Goal: Task Accomplishment & Management: Complete application form

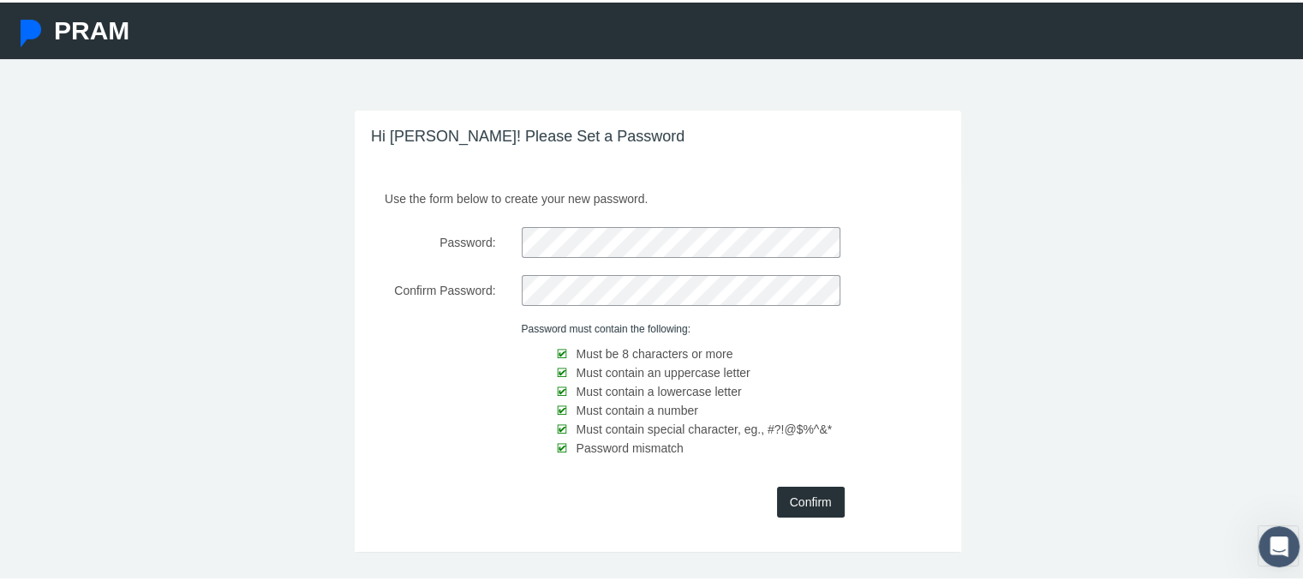
click at [782, 501] on input "Confirm" at bounding box center [811, 499] width 68 height 31
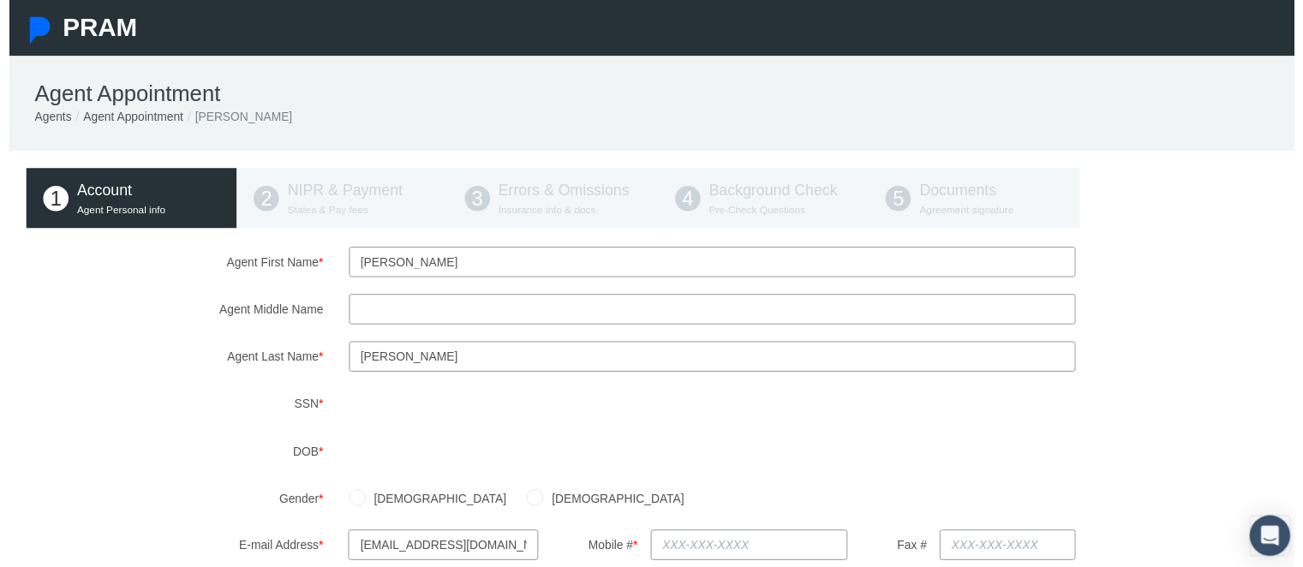
click at [440, 306] on input "Agent Middle Name" at bounding box center [712, 313] width 737 height 31
type input "a"
click at [963, 508] on div "[DEMOGRAPHIC_DATA] [DEMOGRAPHIC_DATA]" at bounding box center [822, 505] width 981 height 30
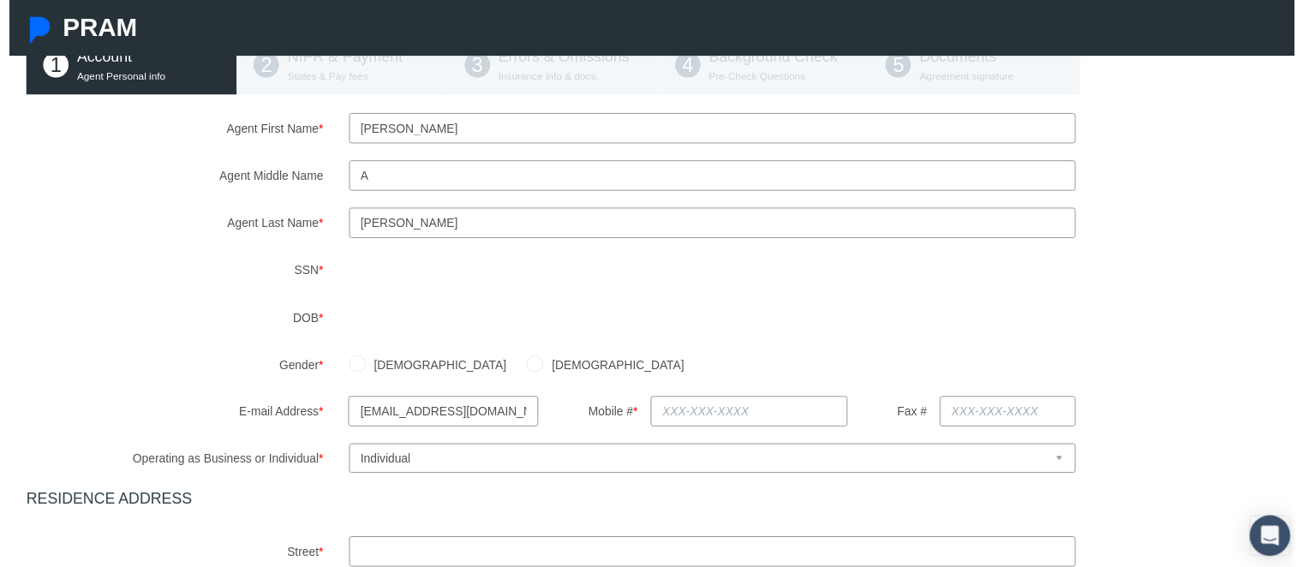
scroll to position [137, 0]
click at [524, 365] on input "Female" at bounding box center [532, 365] width 17 height 17
radio input "true"
click at [650, 404] on input "text" at bounding box center [750, 415] width 200 height 31
type input "626-766-6829"
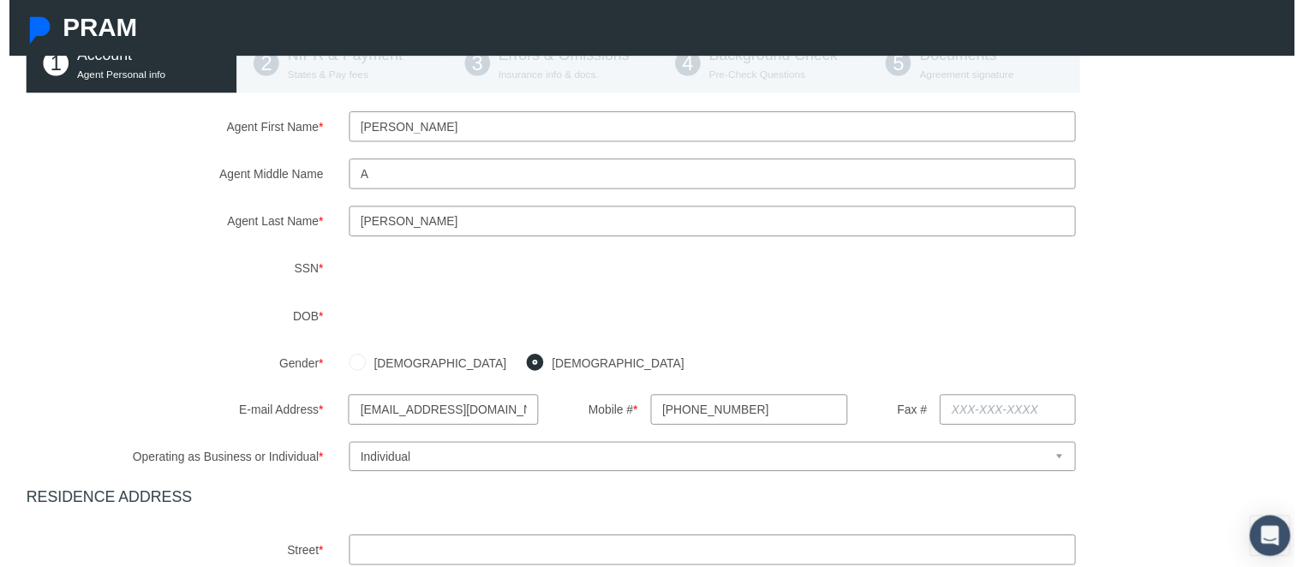
type input "2098 NE Thorncroft Dr Apt 1638"
type input "Hillsboro"
select select "OR"
type input "97124"
type input "Oregon"
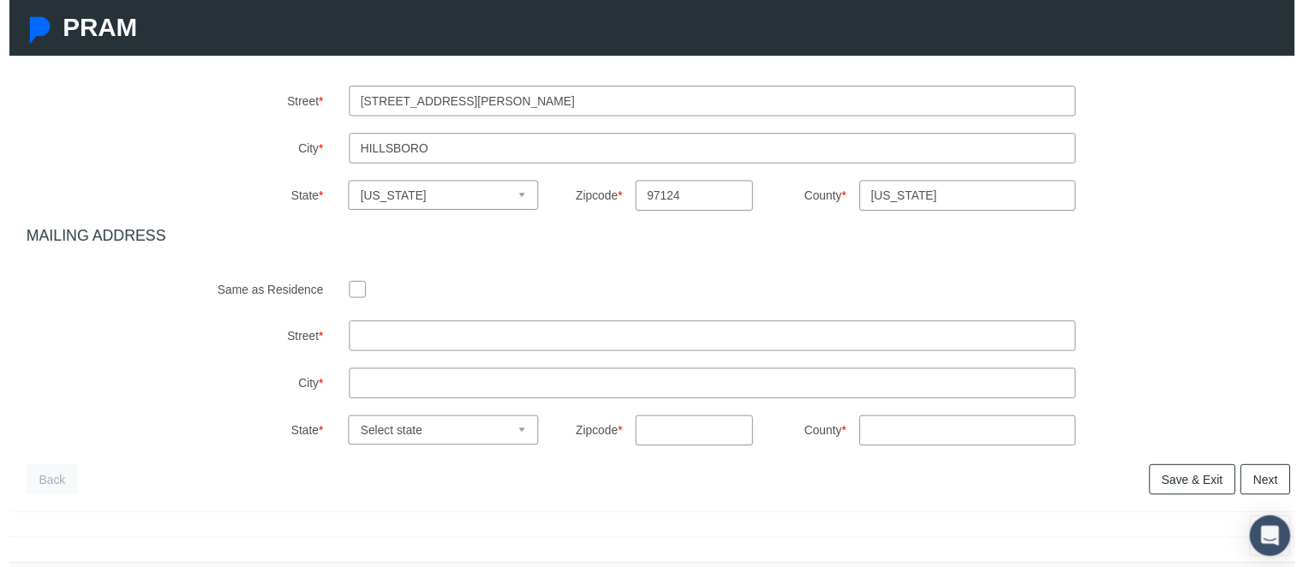
scroll to position [627, 0]
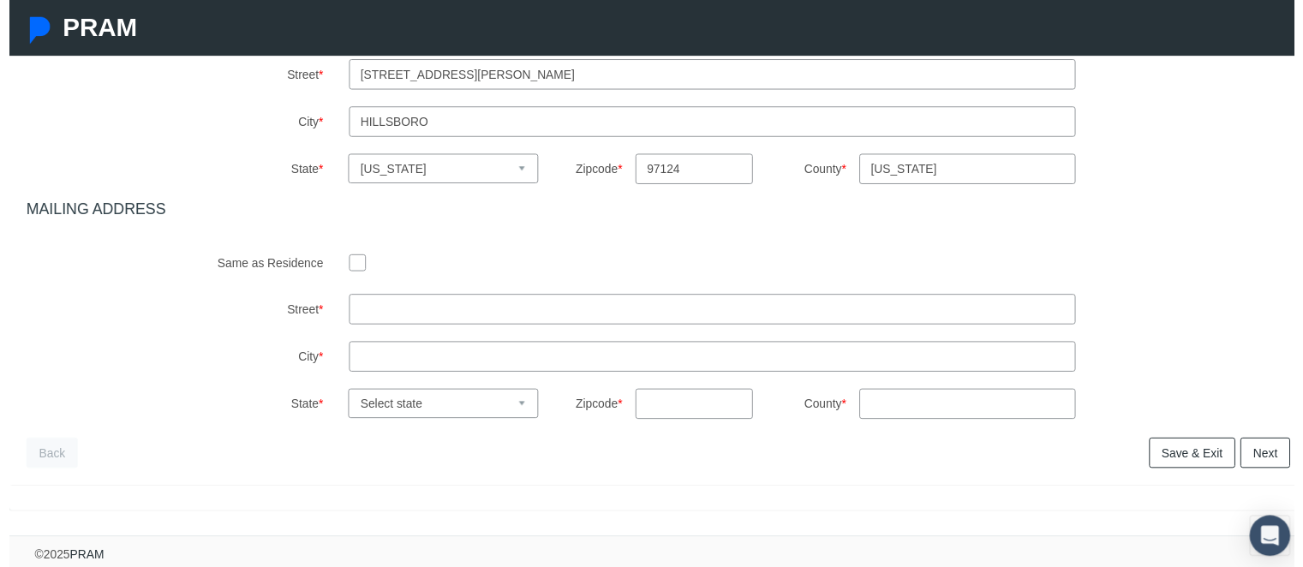
type input "626-766-6829"
click at [359, 251] on div at bounding box center [712, 264] width 737 height 26
click at [352, 257] on input "checkbox" at bounding box center [352, 265] width 17 height 17
checkbox input "true"
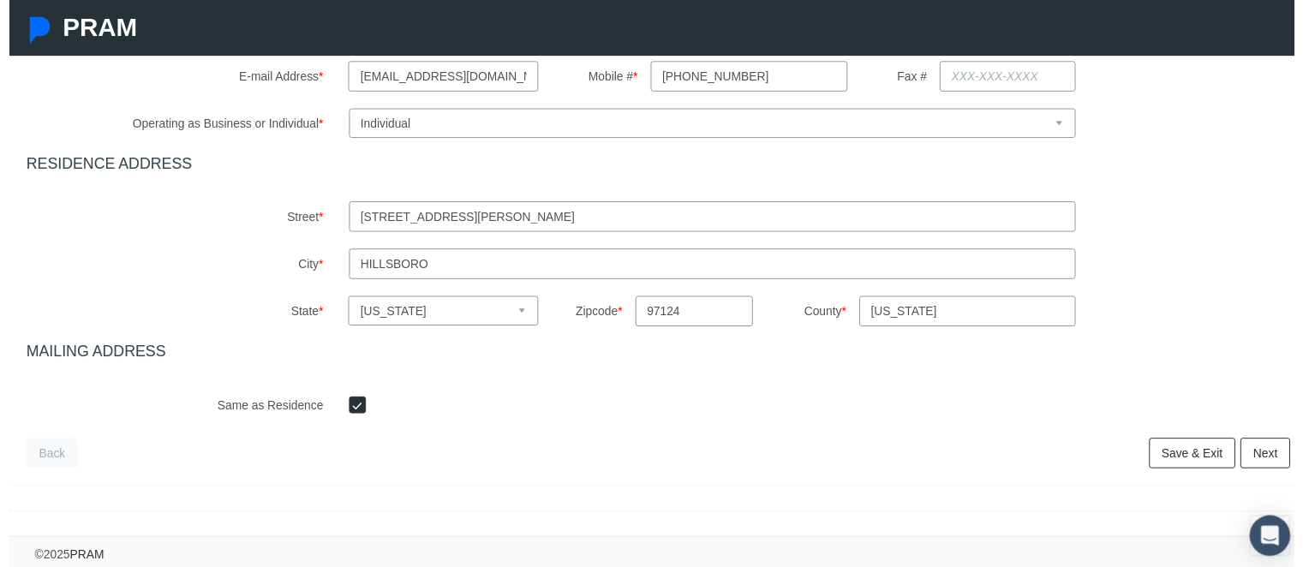
scroll to position [488, 0]
click at [1275, 444] on link "Next" at bounding box center [1273, 459] width 51 height 31
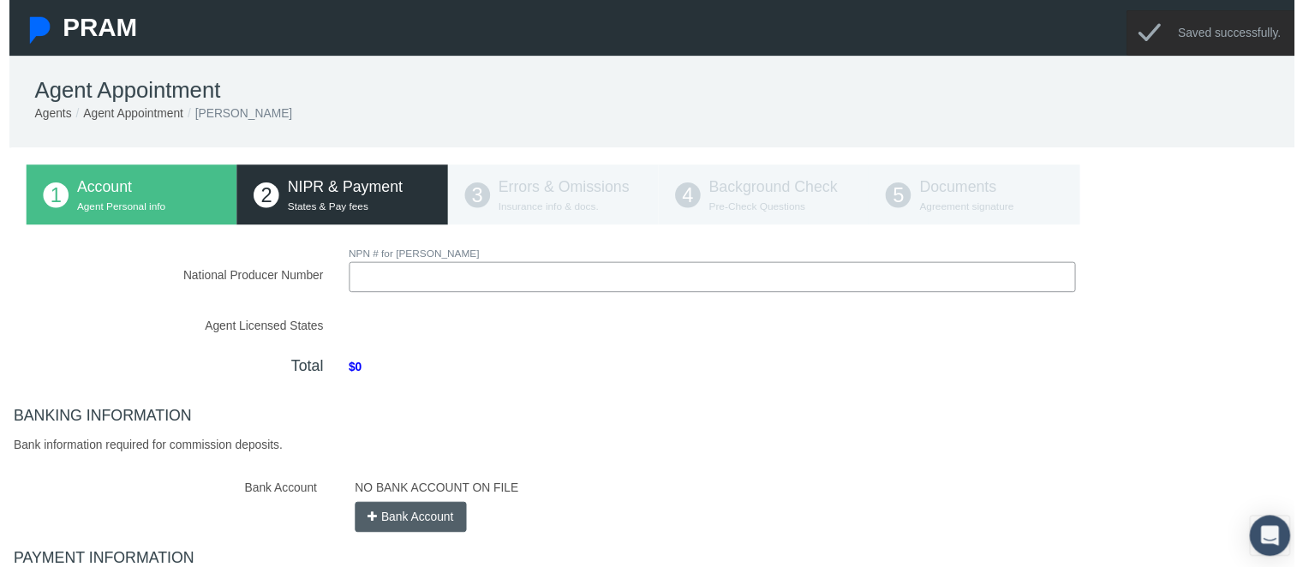
scroll to position [0, 0]
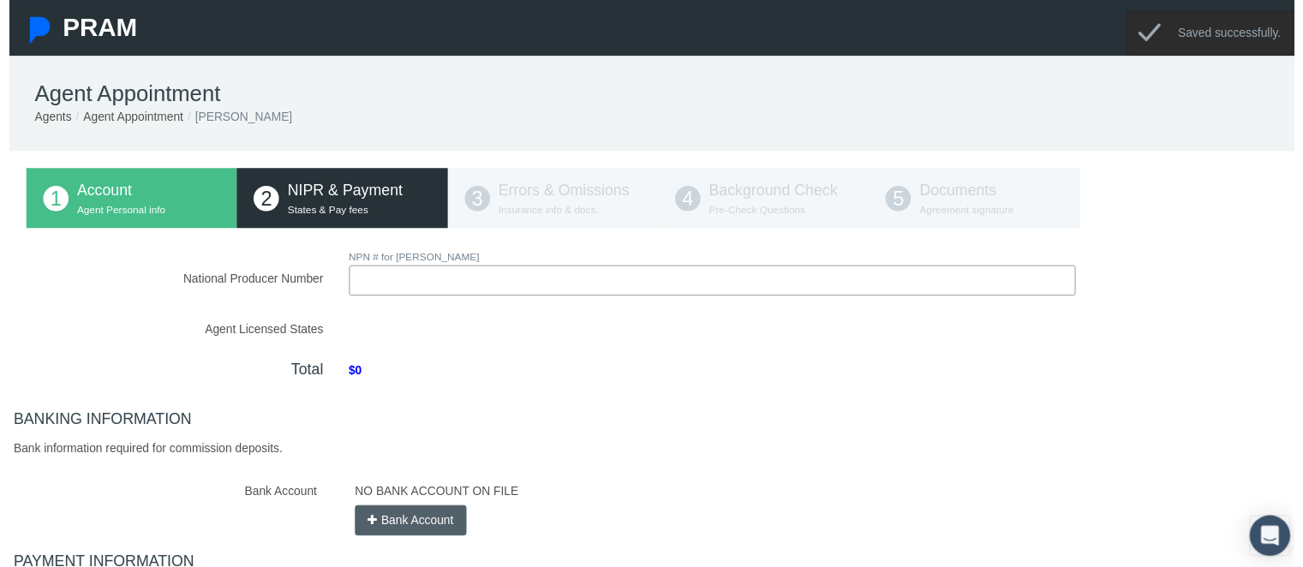
click at [416, 287] on input "National Producer Number" at bounding box center [712, 284] width 737 height 31
type input "19696823"
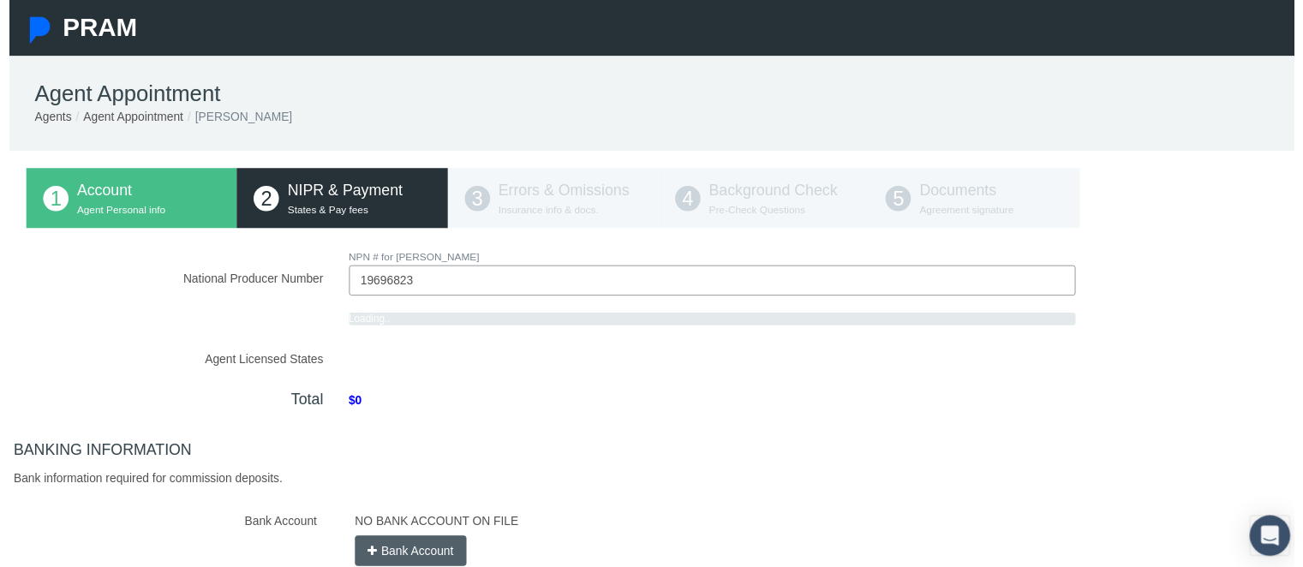
click at [631, 374] on div "National Producer Number NPN # for KARLA MORFIN LOPEZ 19696823 Loading.." at bounding box center [658, 484] width 1282 height 468
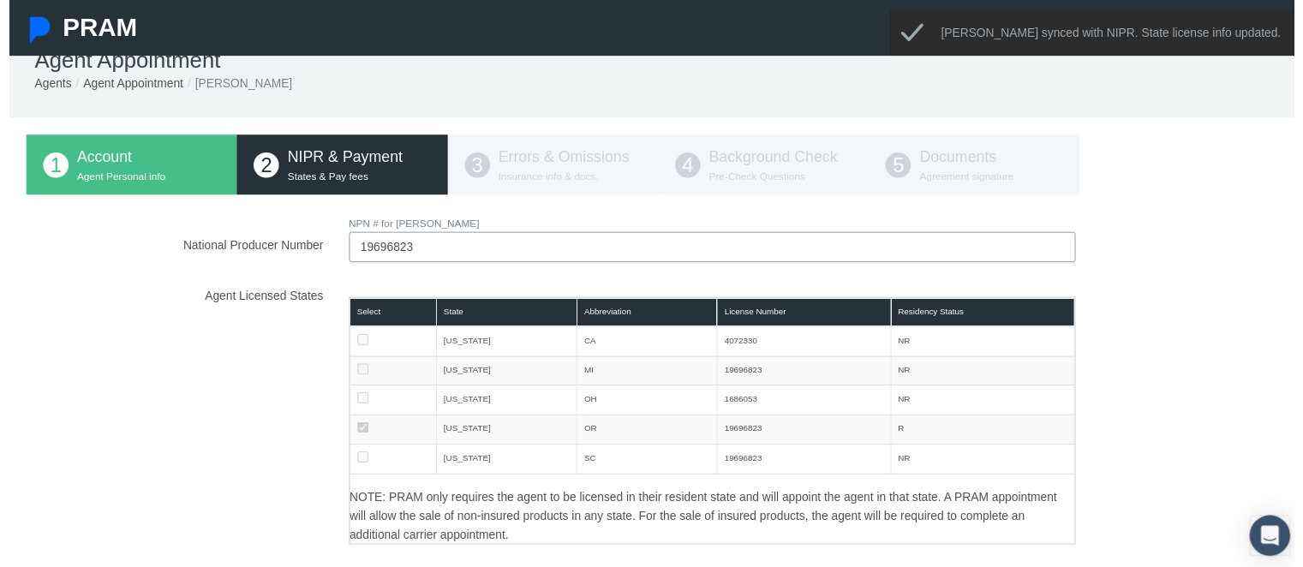
scroll to position [69, 0]
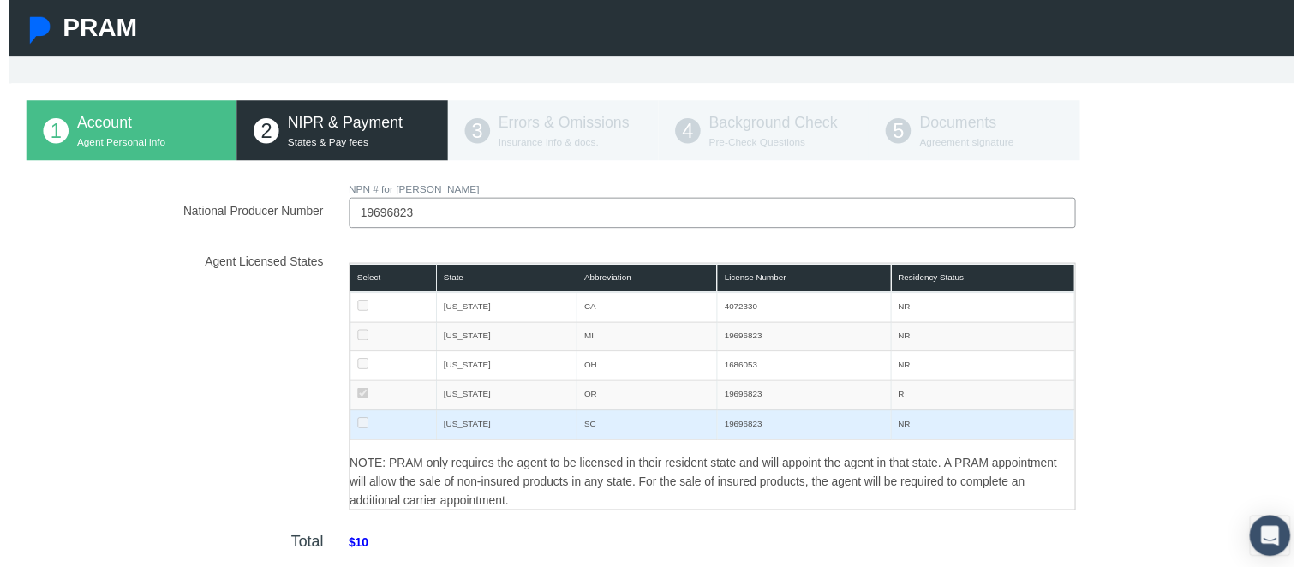
click at [356, 422] on td at bounding box center [388, 431] width 87 height 30
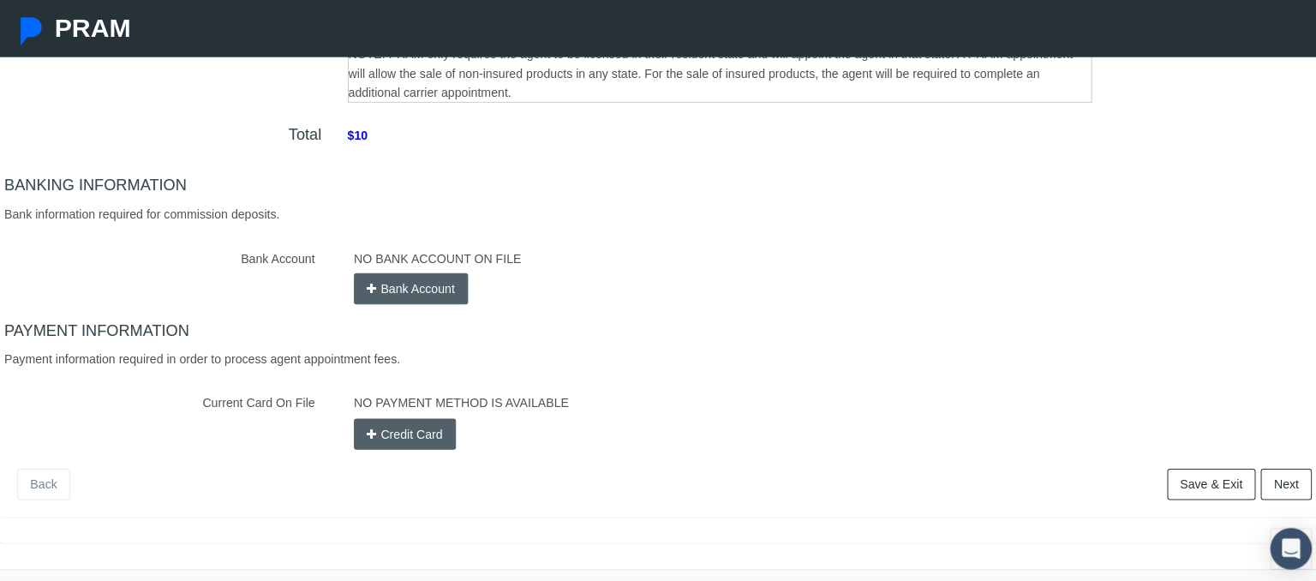
scroll to position [491, 0]
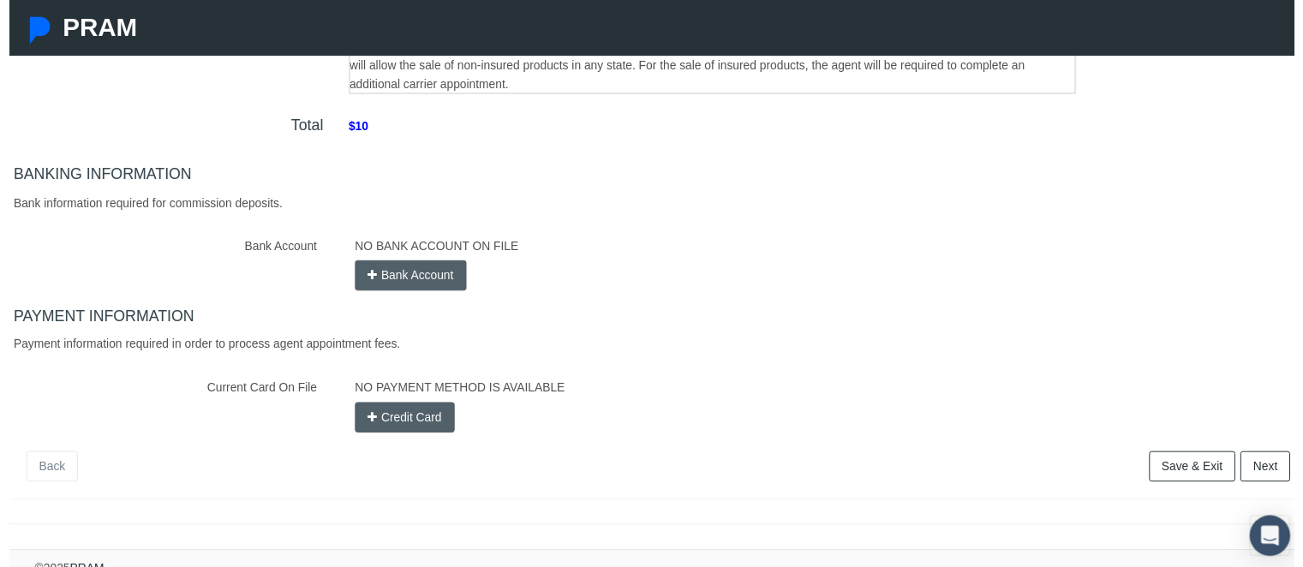
click at [381, 278] on button "Bank Account" at bounding box center [406, 279] width 113 height 31
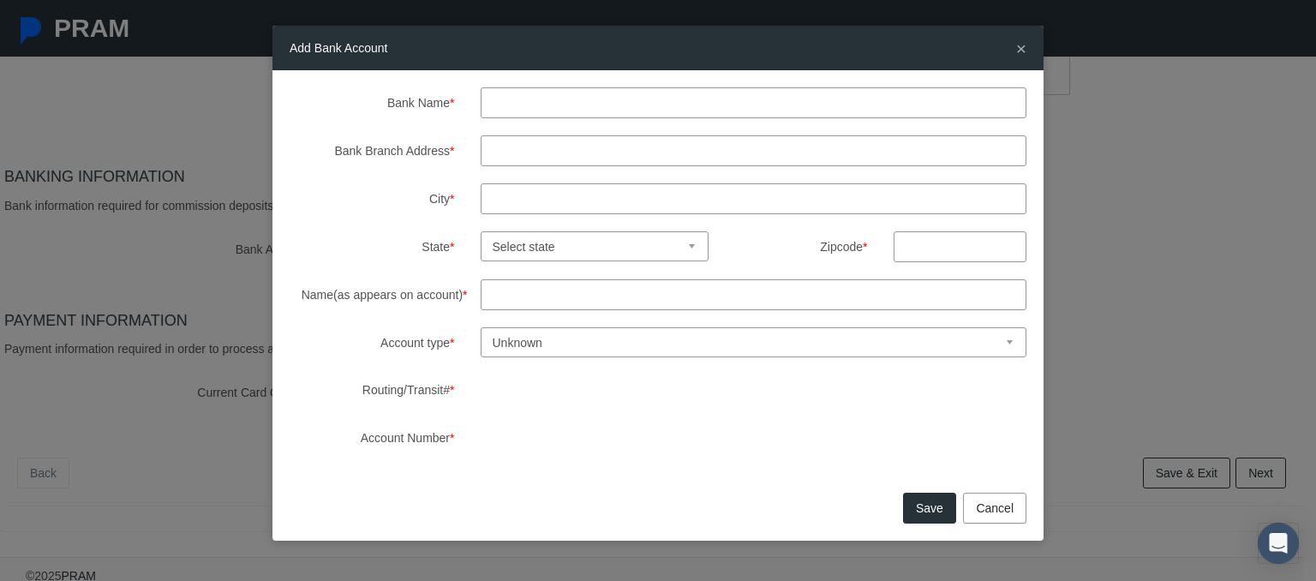
click at [537, 89] on input "Bank Name *" at bounding box center [754, 102] width 547 height 31
type input "Sofi"
click at [500, 154] on input "Bank Branch Address *" at bounding box center [754, 150] width 547 height 31
click at [363, 208] on label "City *" at bounding box center [372, 198] width 191 height 31
click at [481, 208] on input "City *" at bounding box center [754, 198] width 547 height 31
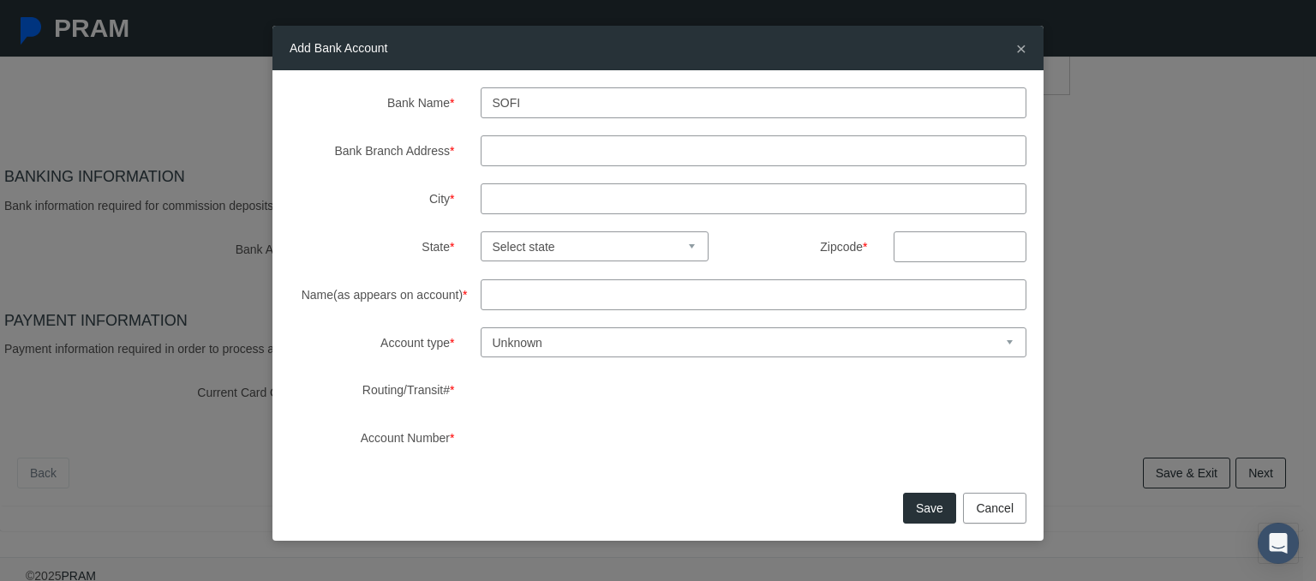
click at [890, 344] on select "Unknown Checking Savings" at bounding box center [754, 342] width 547 height 30
select select "1"
click at [481, 327] on select "Unknown Checking Savings" at bounding box center [754, 342] width 547 height 30
click at [546, 289] on input "Name(as appears on account) *" at bounding box center [754, 294] width 547 height 31
type input "Karla Morfin Lopez"
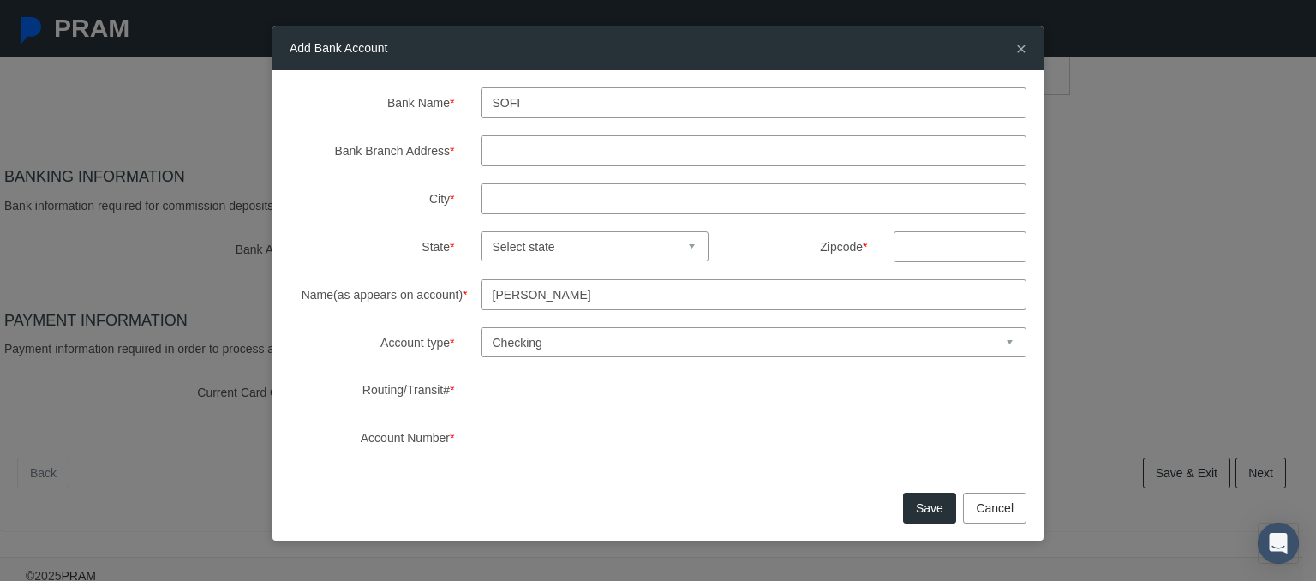
type input "2098 NE Thorncroft Dr Apt 1638"
type input "Hillsboro"
select select "OR"
type input "97124"
click at [730, 162] on input "2098 NE Thorncroft Dr Apt 1638" at bounding box center [754, 150] width 547 height 31
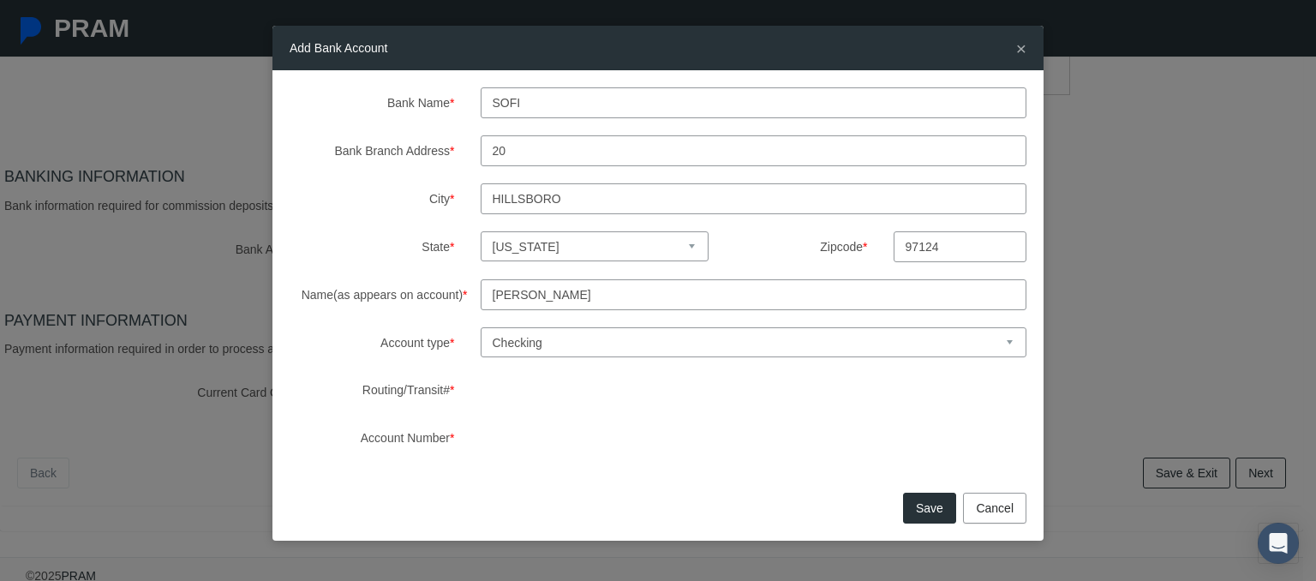
type input "2"
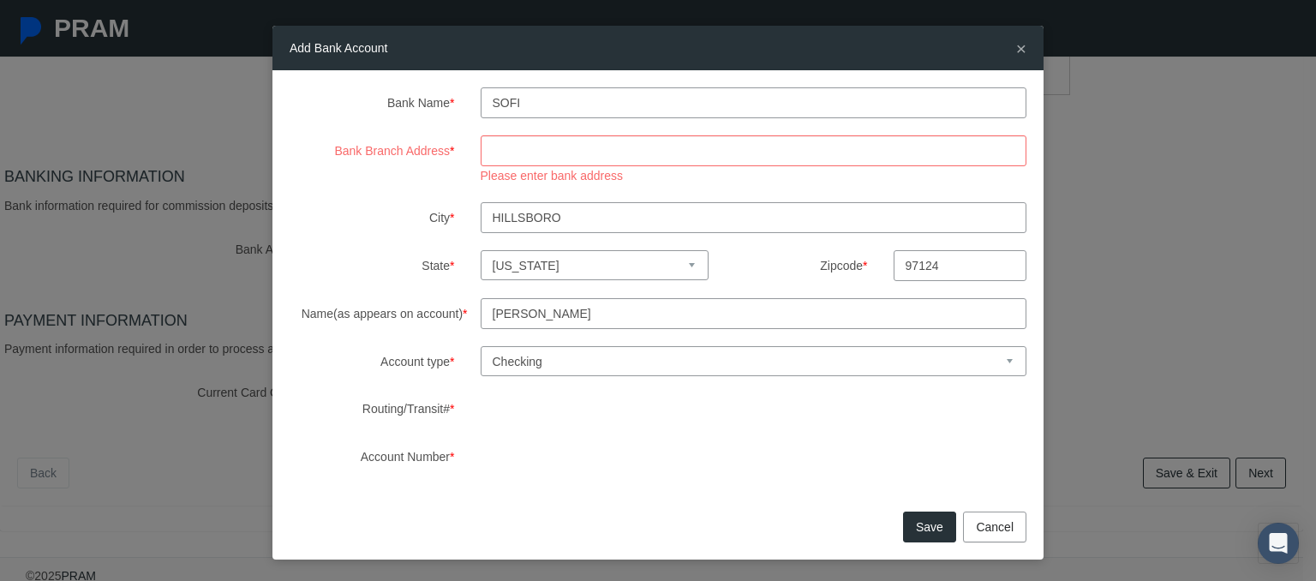
click at [534, 142] on input "Bank Branch Address *" at bounding box center [754, 150] width 547 height 31
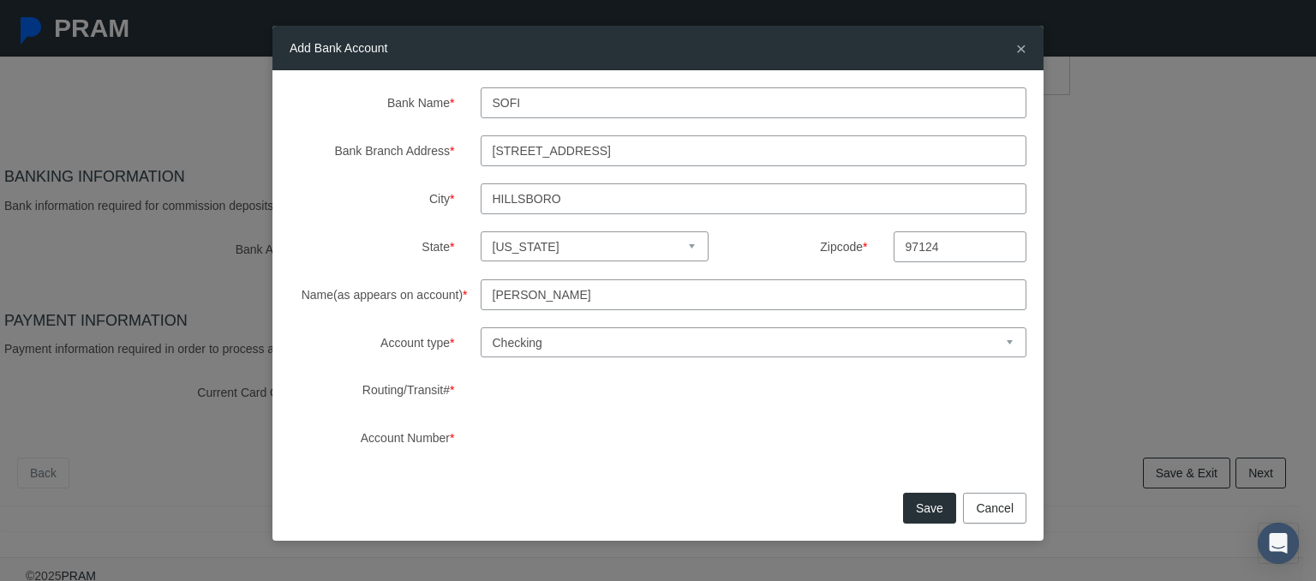
type input "2750 E Cottonwood parkway, suite 300"
click at [568, 243] on select "Select state Alabama Alaska Arizona Arkansas California Colorado Connecticut De…" at bounding box center [595, 246] width 229 height 30
select select "UT"
click at [481, 231] on select "Select state Alabama Alaska Arizona Arkansas California Colorado Connecticut De…" at bounding box center [595, 246] width 229 height 30
click at [946, 242] on input "97124" at bounding box center [960, 246] width 133 height 31
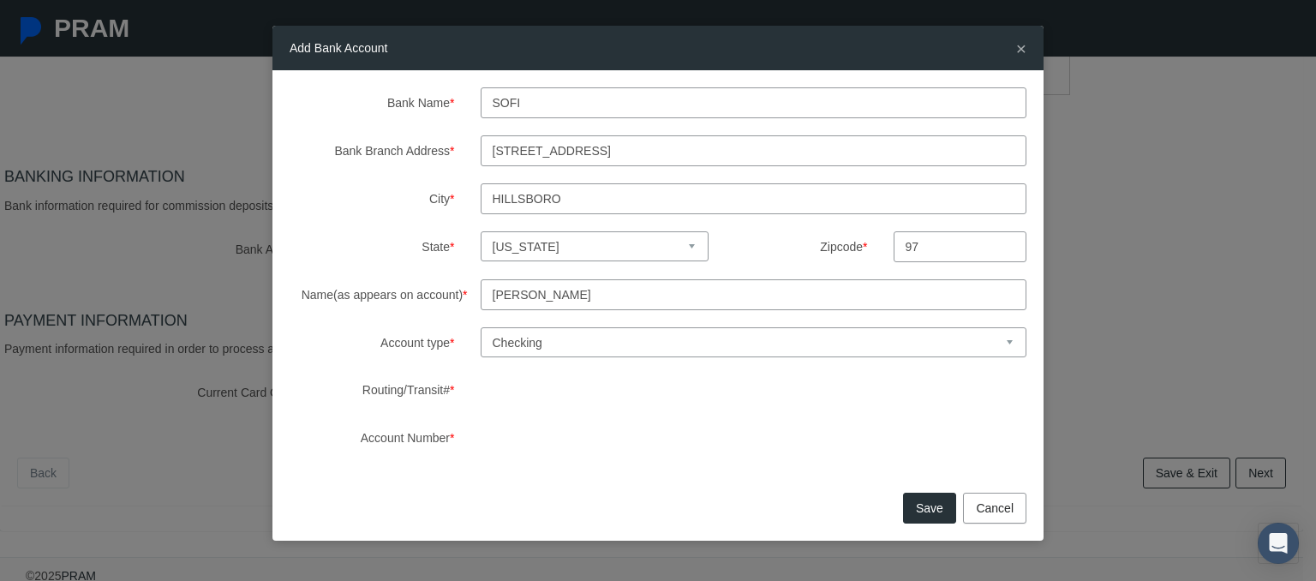
type input "9"
type input "84121"
drag, startPoint x: 596, startPoint y: 202, endPoint x: 446, endPoint y: 142, distance: 161.5
click at [446, 142] on div "Bank Name * Sofi Bank Branch Address * 2750 E Cottonwood parkway, suite 300 Cit…" at bounding box center [658, 270] width 737 height 366
type input "cottonwood heights"
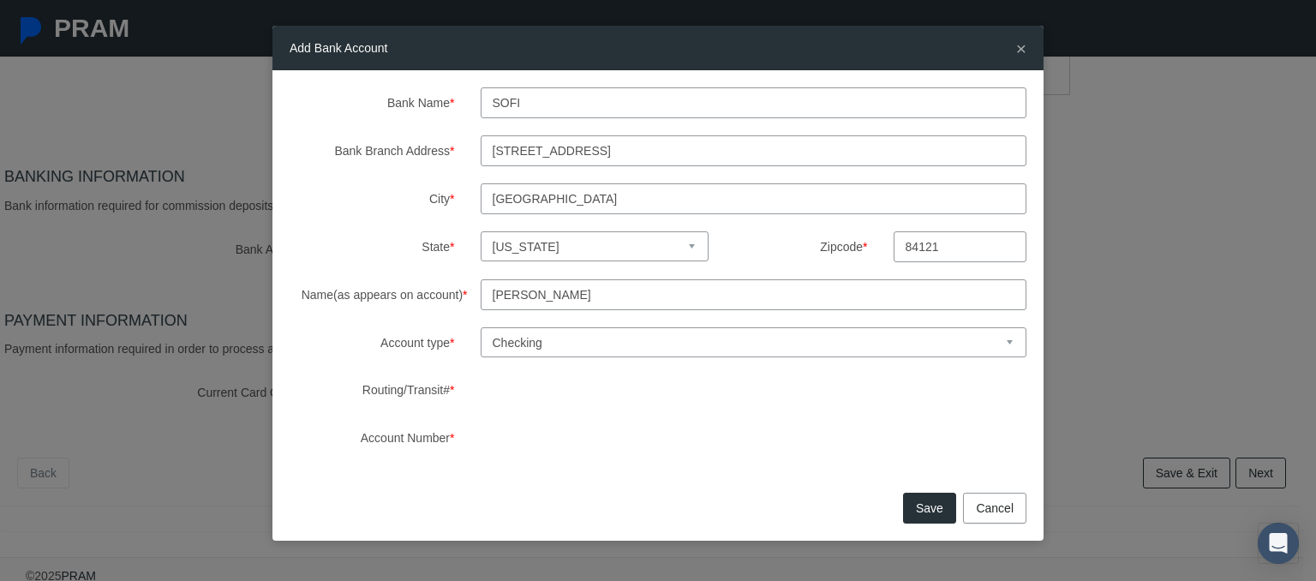
click at [739, 248] on label "Zipcode *" at bounding box center [807, 246] width 146 height 30
click at [936, 499] on button "Save" at bounding box center [929, 508] width 53 height 31
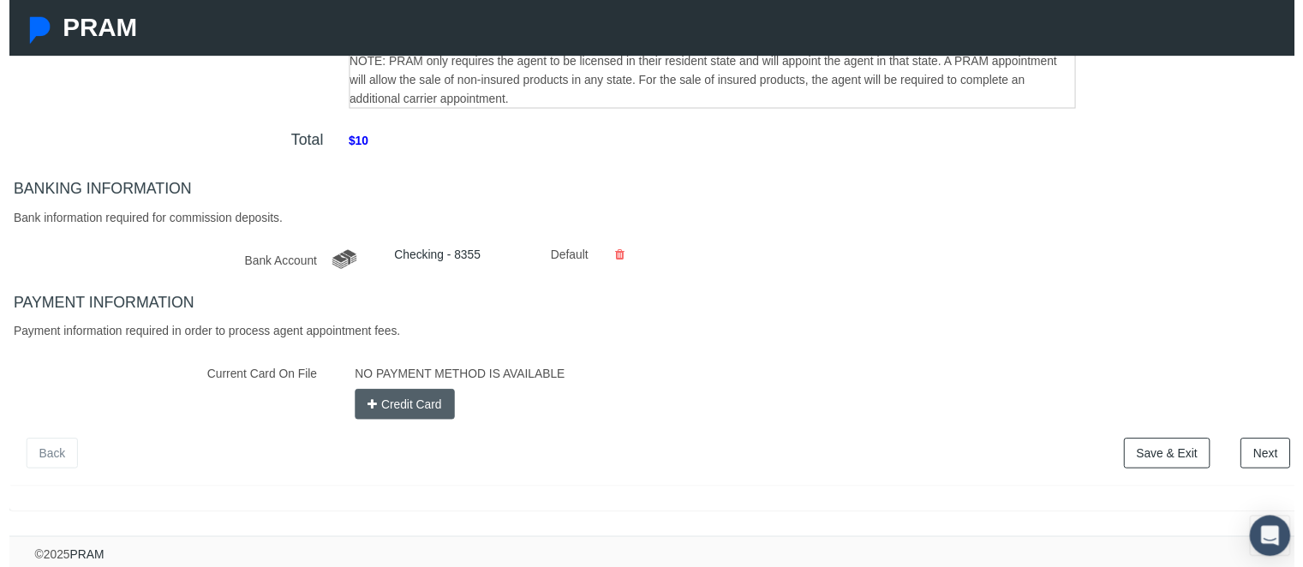
scroll to position [490, 0]
click at [370, 402] on button "Credit Card" at bounding box center [400, 409] width 101 height 31
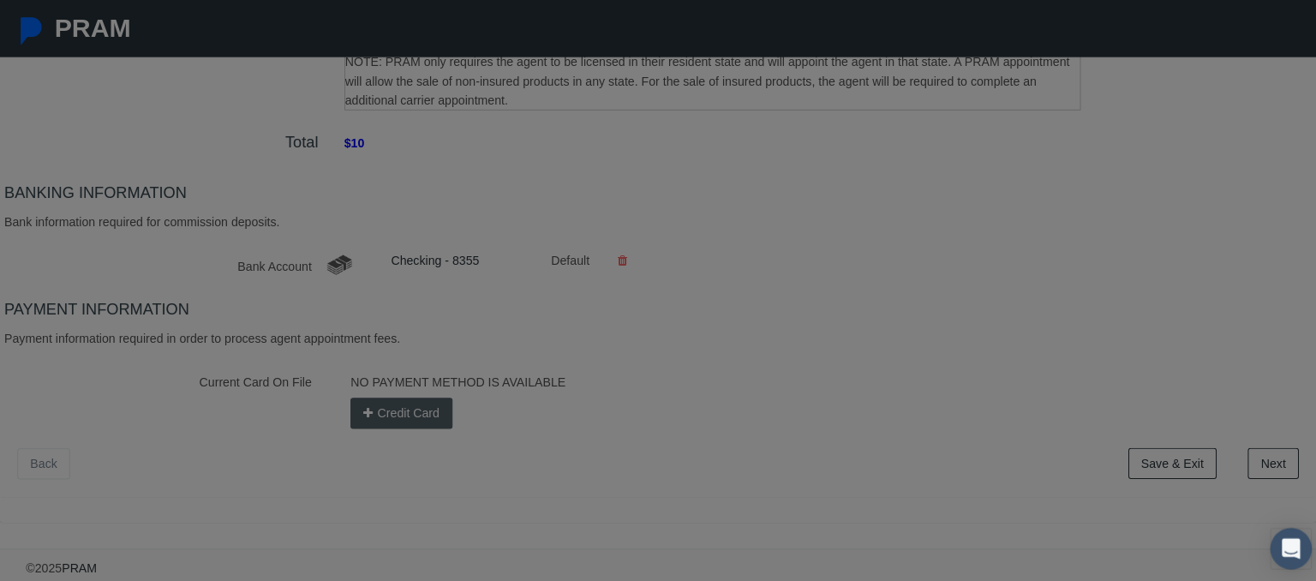
scroll to position [476, 0]
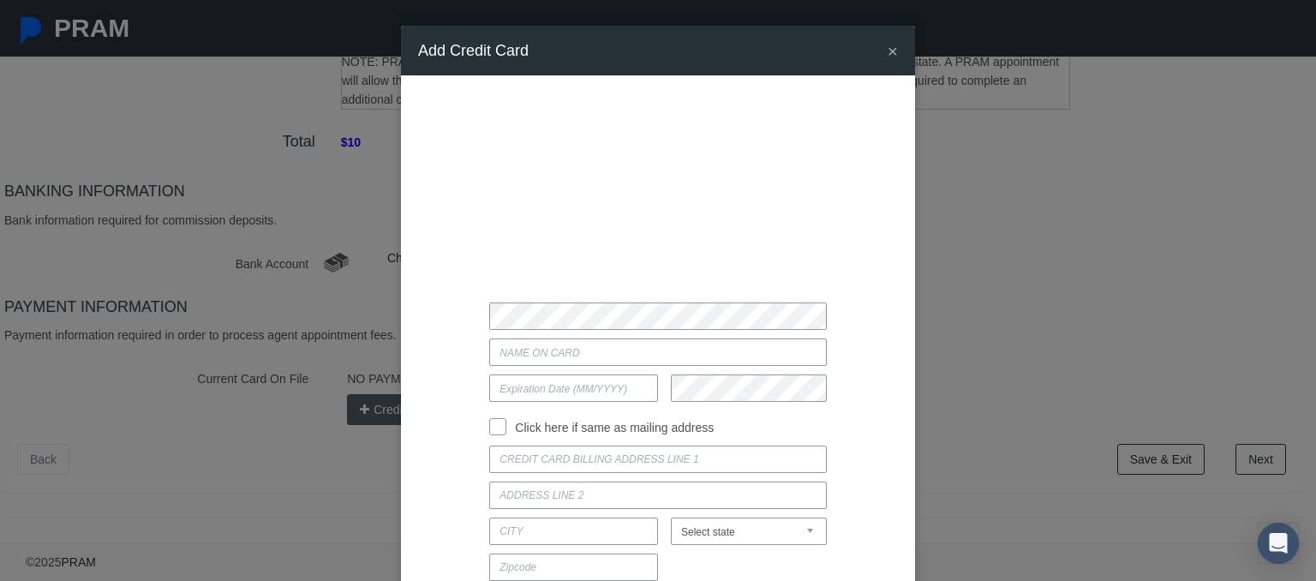
type input "karla morfin"
type input "01/2030"
click at [491, 426] on input "Click here if same as mailing address" at bounding box center [497, 424] width 17 height 17
checkbox input "true"
type input "2098 NE THORNCROFT DR APT 1638"
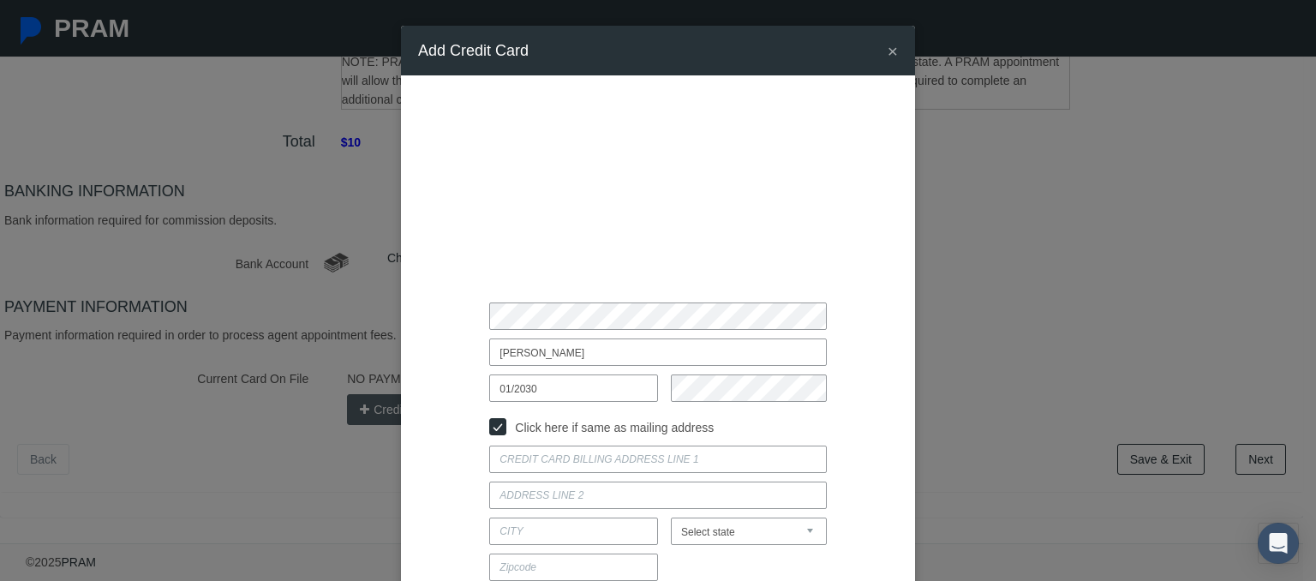
type input "HILLSBORO"
select select "OR"
type input "97124"
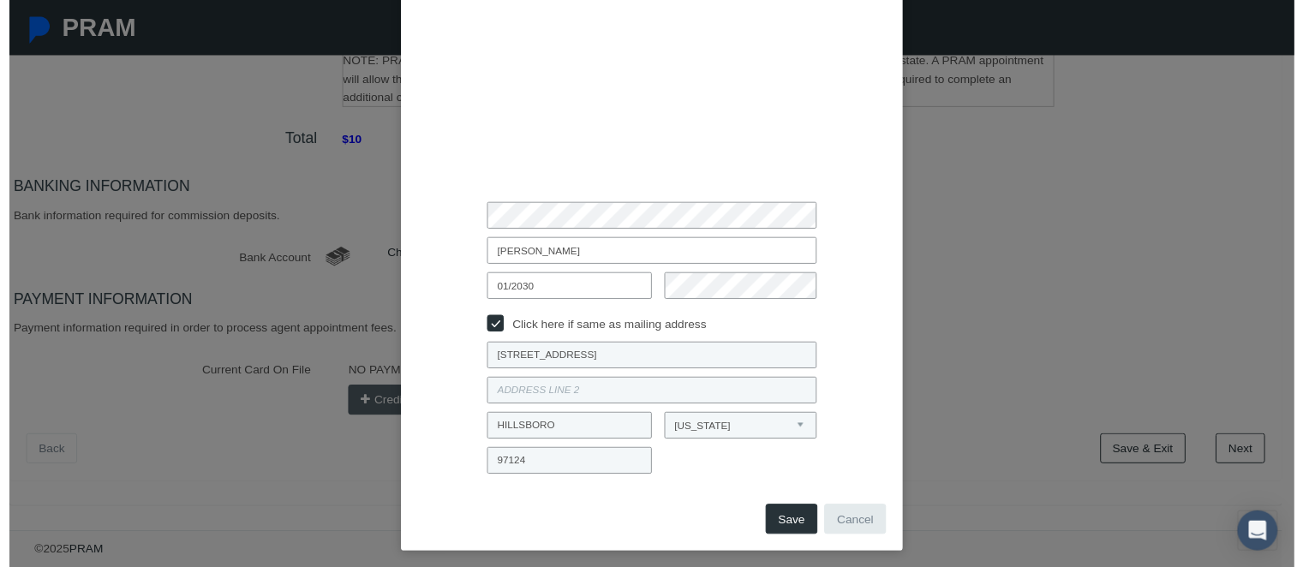
scroll to position [103, 0]
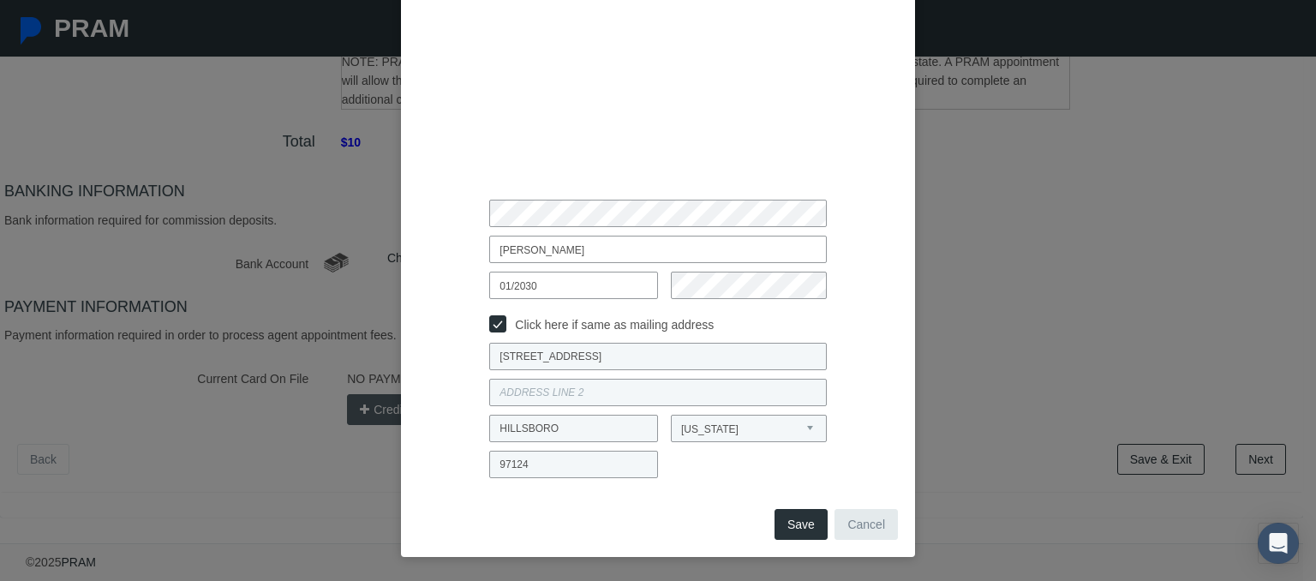
click at [792, 520] on button "Save" at bounding box center [801, 524] width 53 height 31
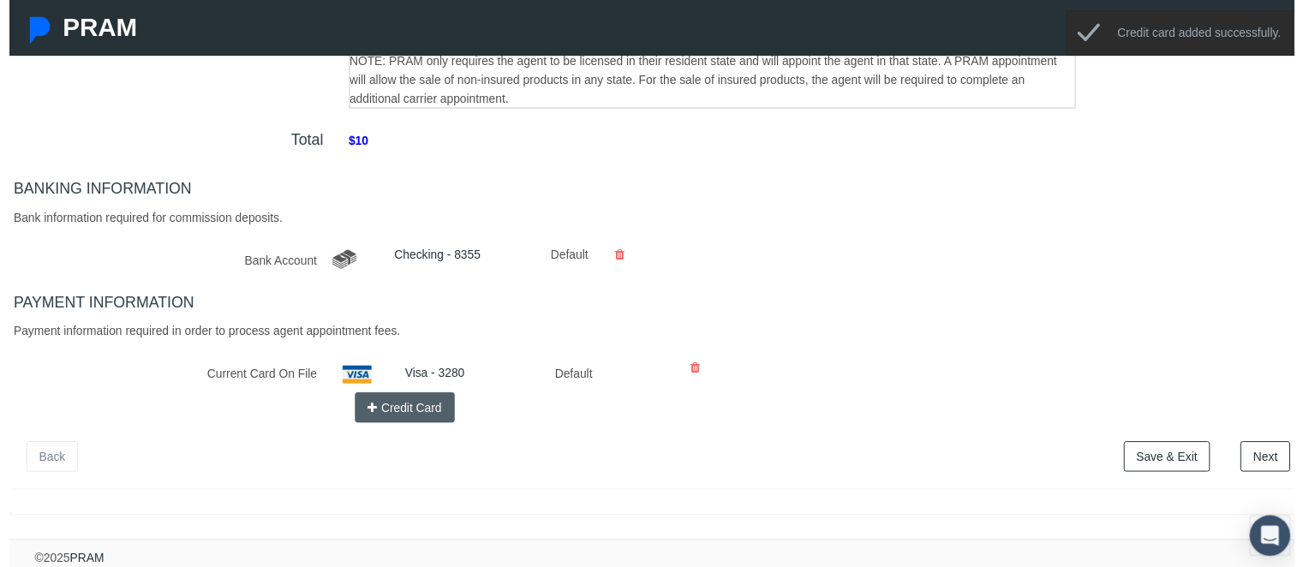
click at [1272, 463] on link "Next" at bounding box center [1273, 462] width 51 height 31
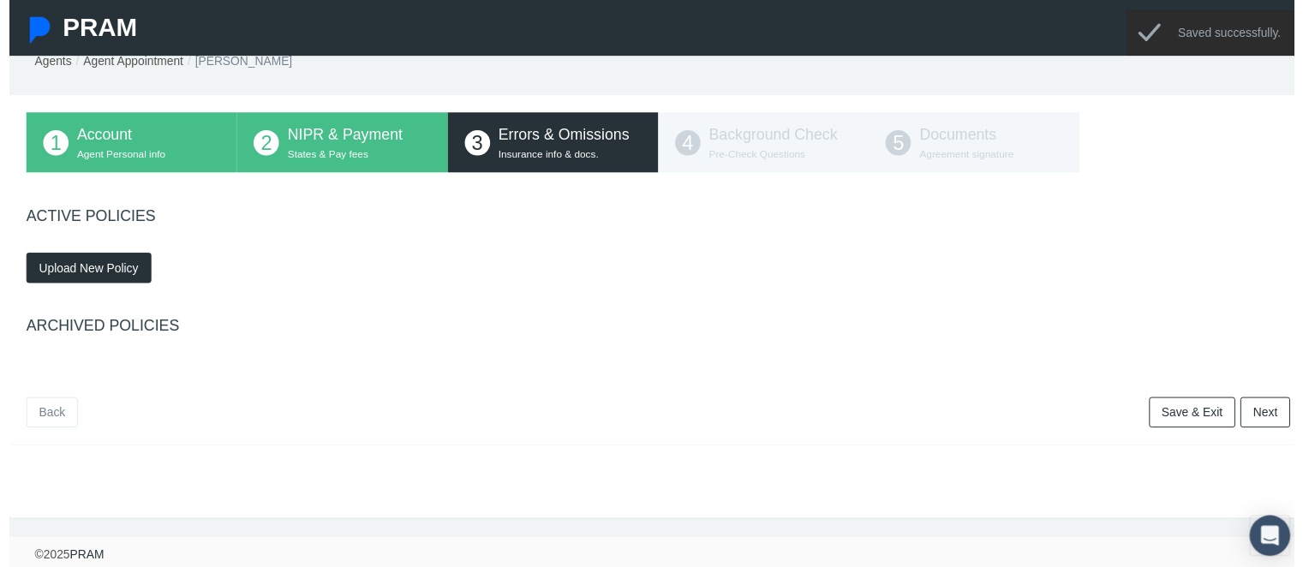
scroll to position [0, 0]
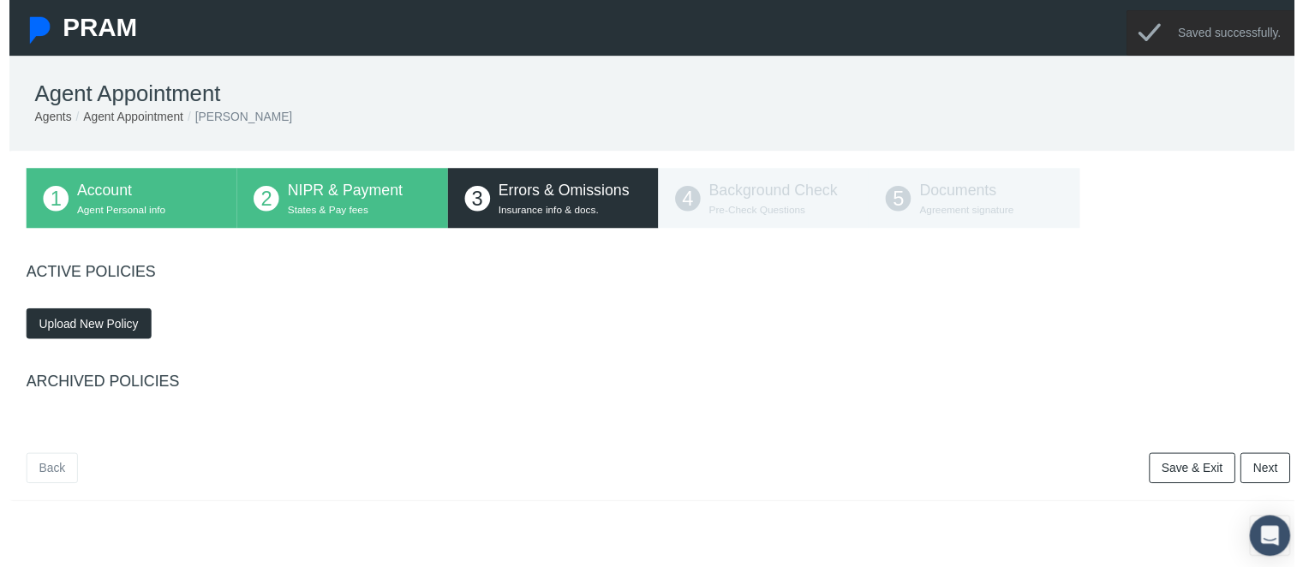
click at [86, 329] on span "Upload New Policy" at bounding box center [80, 328] width 101 height 14
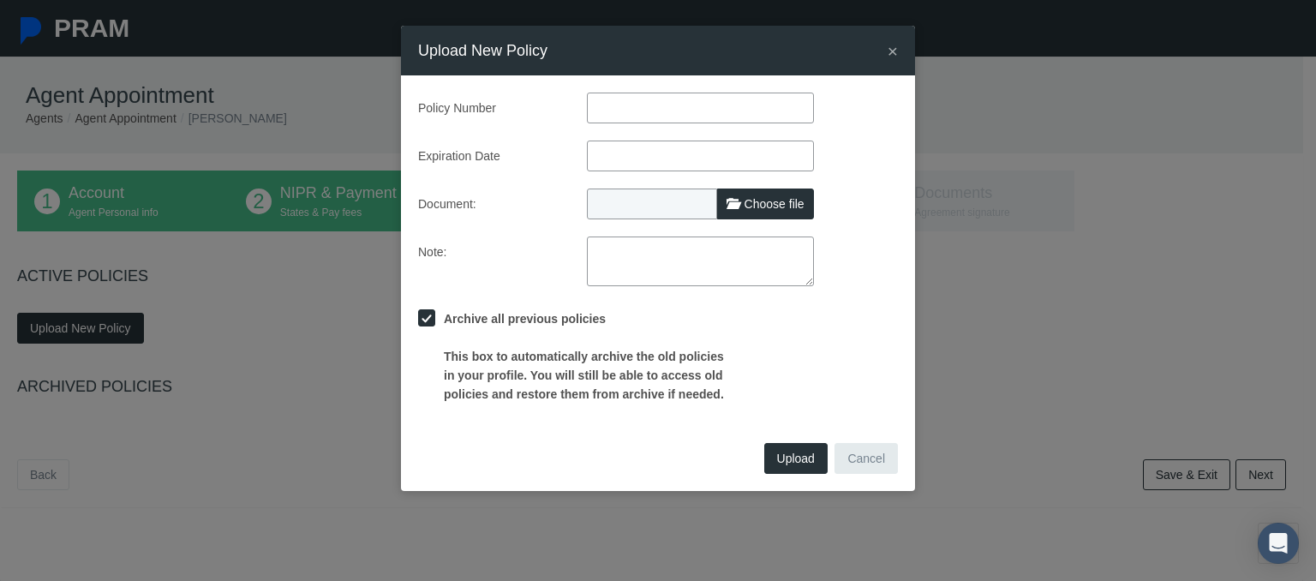
click at [634, 94] on input "text" at bounding box center [700, 108] width 227 height 31
type input "596427449"
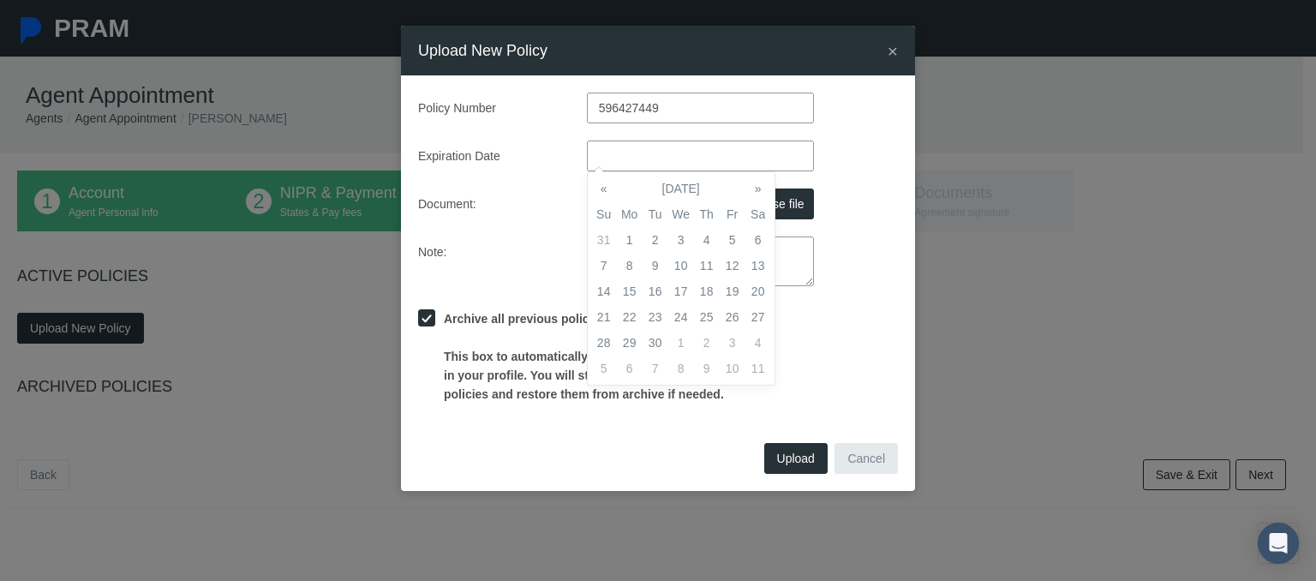
click at [624, 154] on input "text" at bounding box center [700, 156] width 227 height 31
type input "09/01/2026"
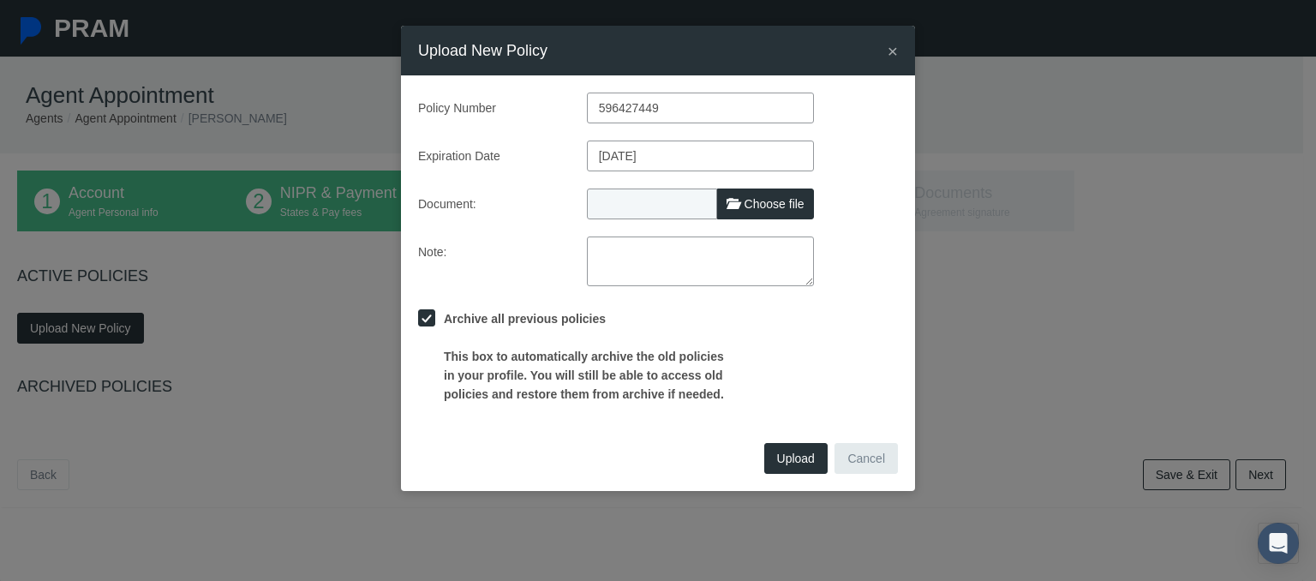
click at [853, 184] on div "Policy Number 596427449 Expiration Date 09/01/2026 Document: Choose file Note:" at bounding box center [658, 248] width 480 height 311
click at [778, 197] on span "Choose file" at bounding box center [775, 204] width 60 height 14
click at [778, 196] on input "Choose file" at bounding box center [700, 200] width 227 height 24
type input "C:\fakepath\NAPA CERTIFICATE OF INSURANCE.pdf"
type input "NAPA CERTIFICATE OF INSURANCE.pdf"
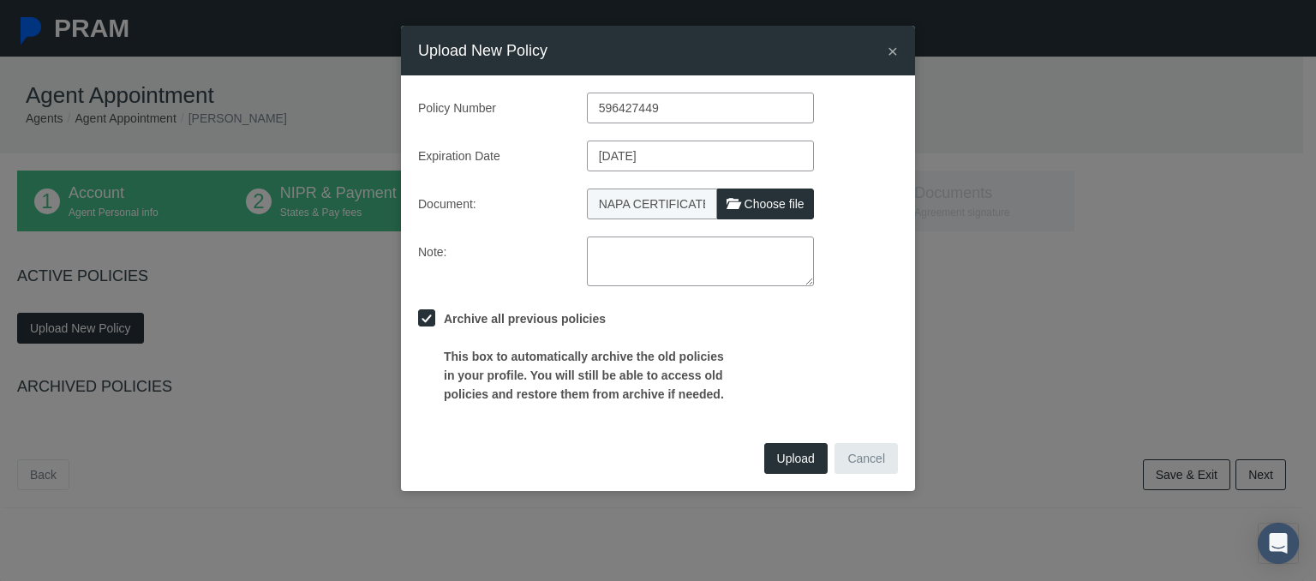
click at [792, 454] on span "Upload" at bounding box center [796, 459] width 38 height 14
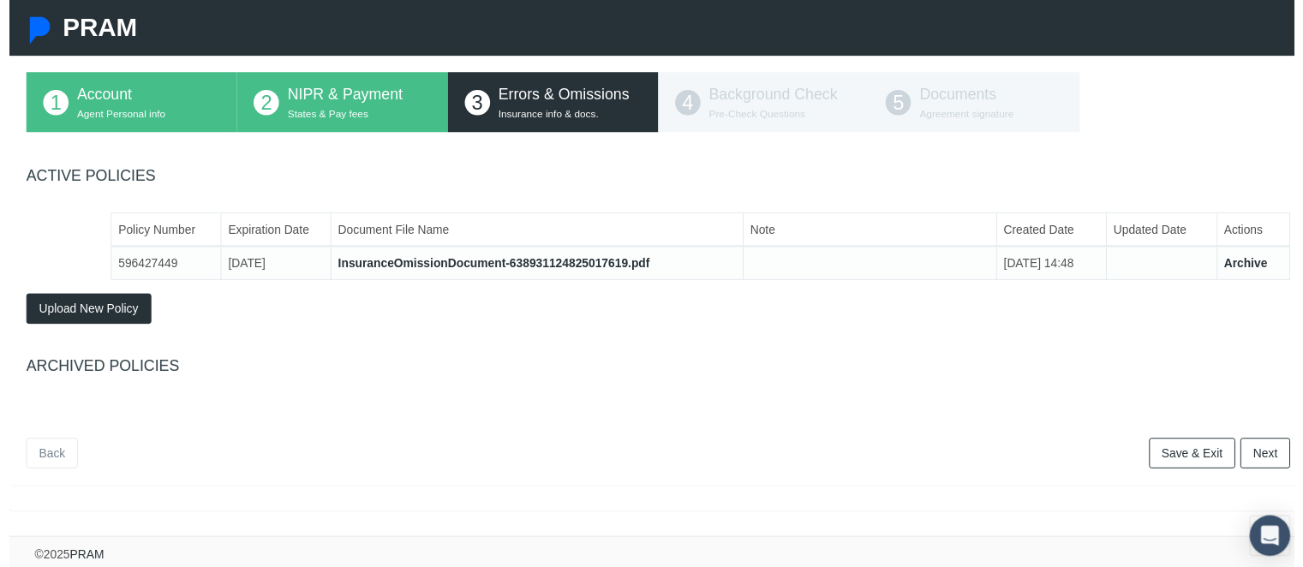
scroll to position [109, 0]
click at [1261, 444] on link "Next" at bounding box center [1273, 459] width 51 height 31
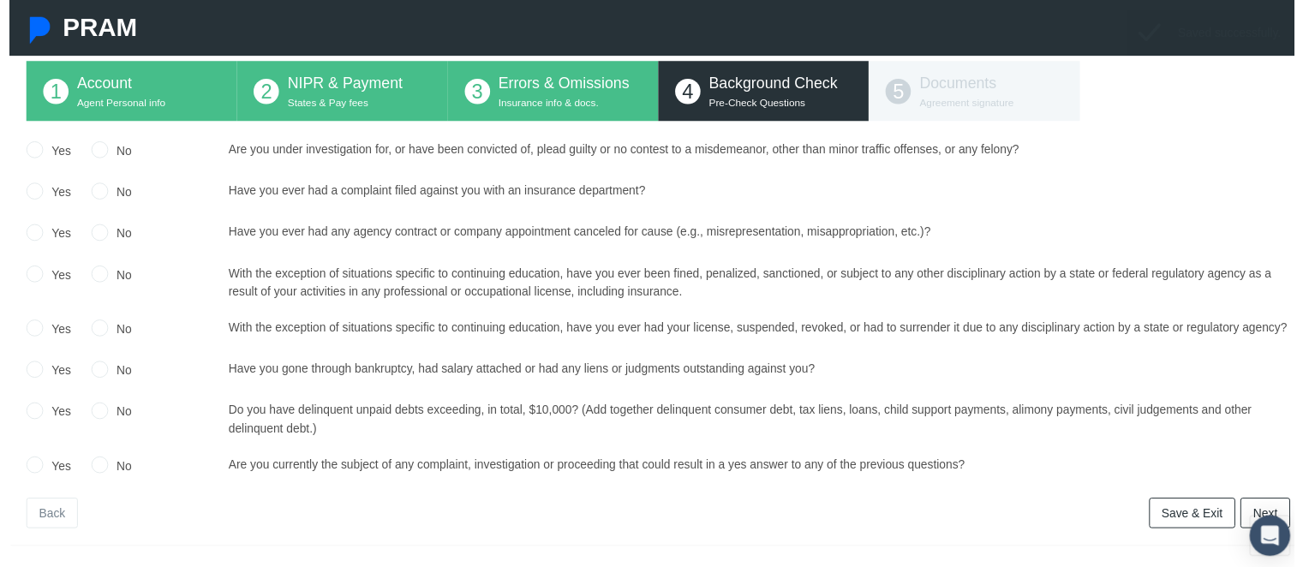
click at [90, 152] on input "No" at bounding box center [91, 149] width 17 height 17
radio input "true"
click at [87, 192] on input "No" at bounding box center [91, 191] width 17 height 17
radio input "true"
click at [83, 238] on input "No" at bounding box center [91, 233] width 17 height 17
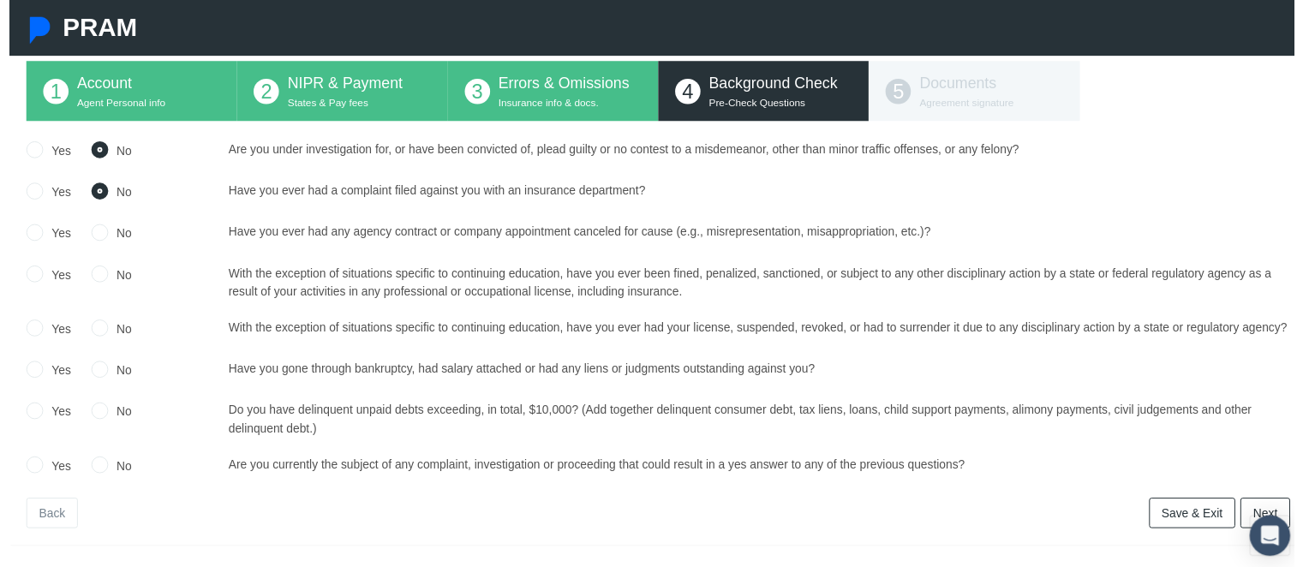
radio input "true"
click at [88, 275] on input "No" at bounding box center [91, 275] width 17 height 17
radio input "true"
click at [87, 303] on div "Yes No" at bounding box center [113, 286] width 218 height 38
click at [92, 332] on input "No" at bounding box center [91, 330] width 17 height 17
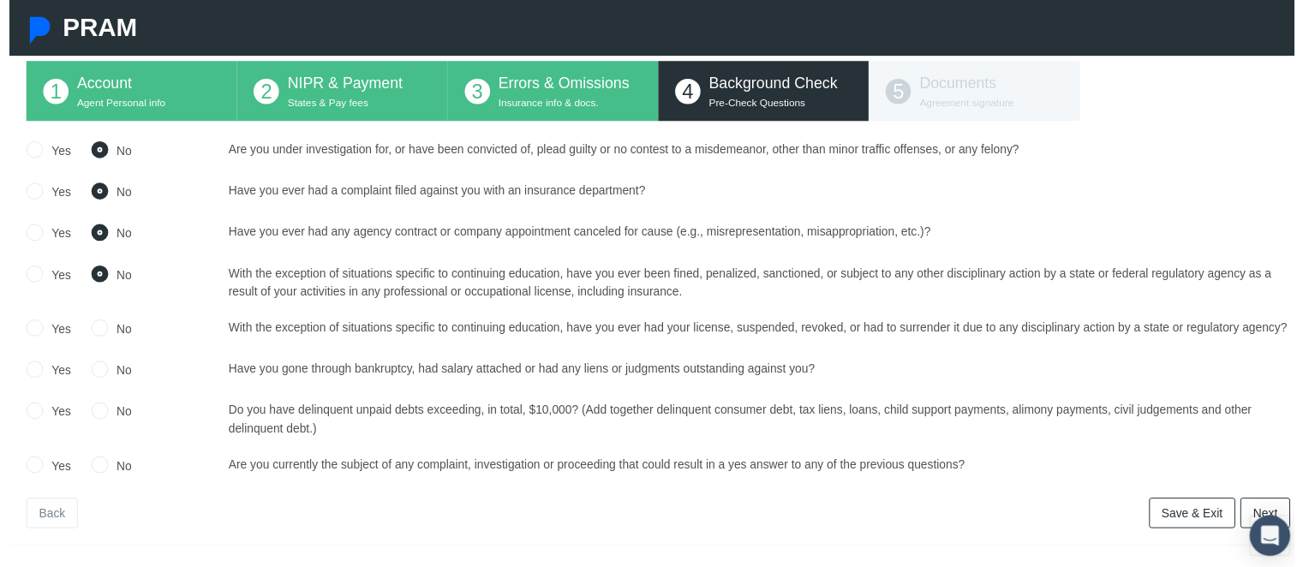
radio input "true"
click at [89, 381] on input "No" at bounding box center [91, 372] width 17 height 17
radio input "true"
click at [95, 423] on input "No" at bounding box center [91, 414] width 17 height 17
radio input "true"
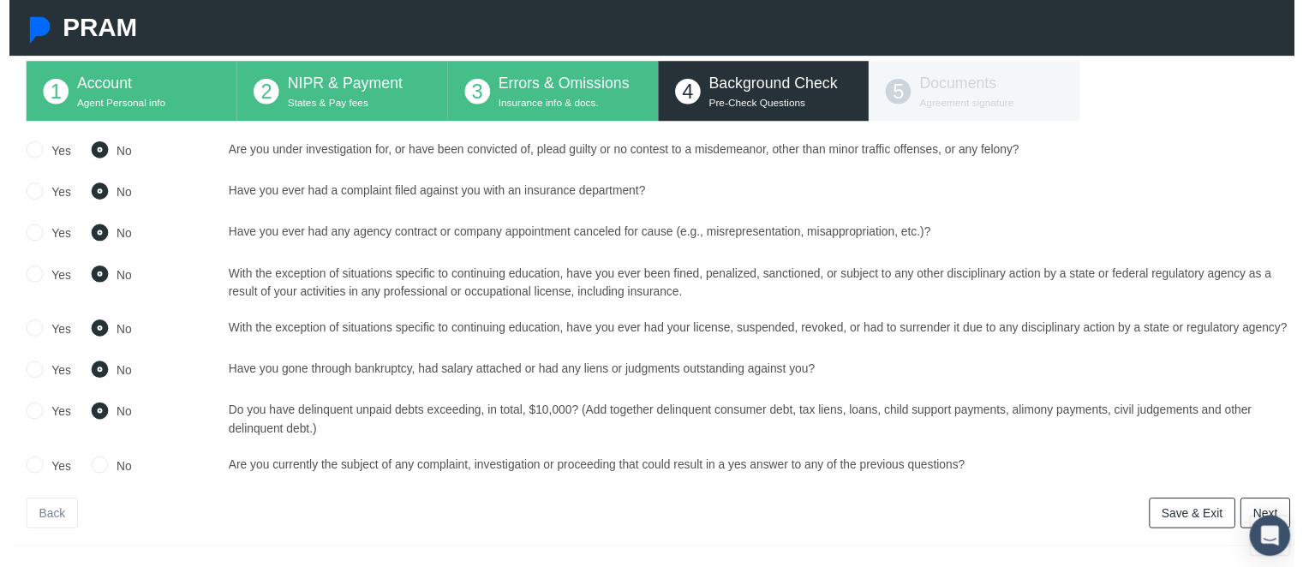
click at [94, 478] on input "No" at bounding box center [91, 469] width 17 height 17
radio input "true"
click at [1230, 472] on div "Yes No Upload Document No No" at bounding box center [658, 313] width 1282 height 344
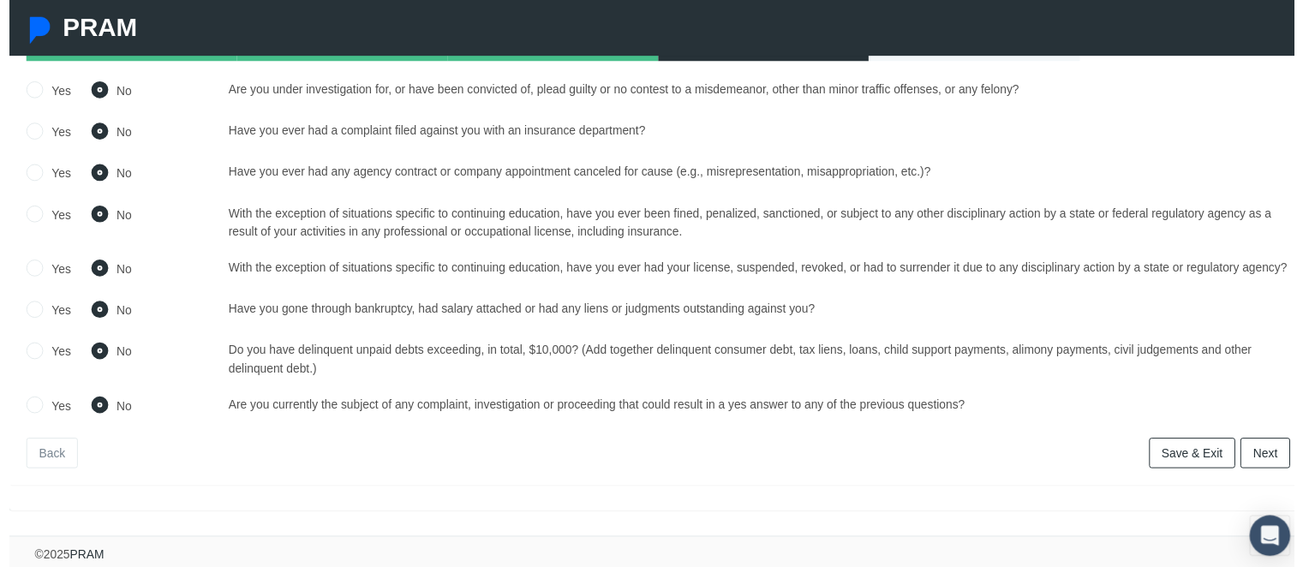
scroll to position [195, 0]
click at [1254, 452] on link "Next" at bounding box center [1273, 459] width 51 height 31
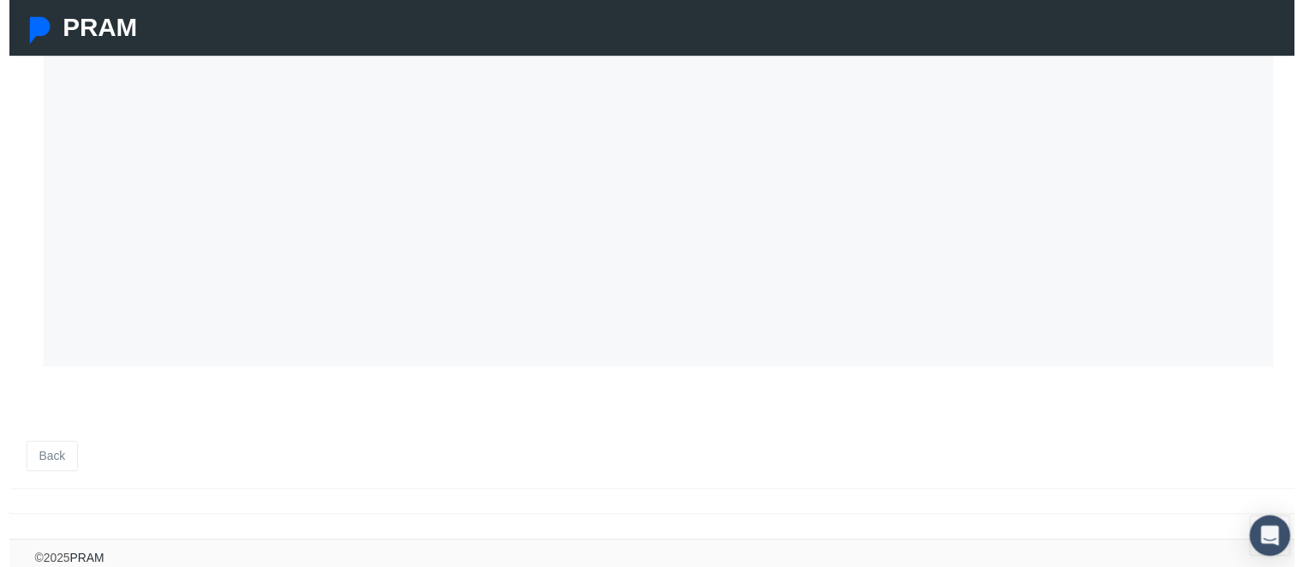
scroll to position [515, 0]
click at [1301, 565] on footer "© 2025 PRAM" at bounding box center [658, 562] width 1316 height 38
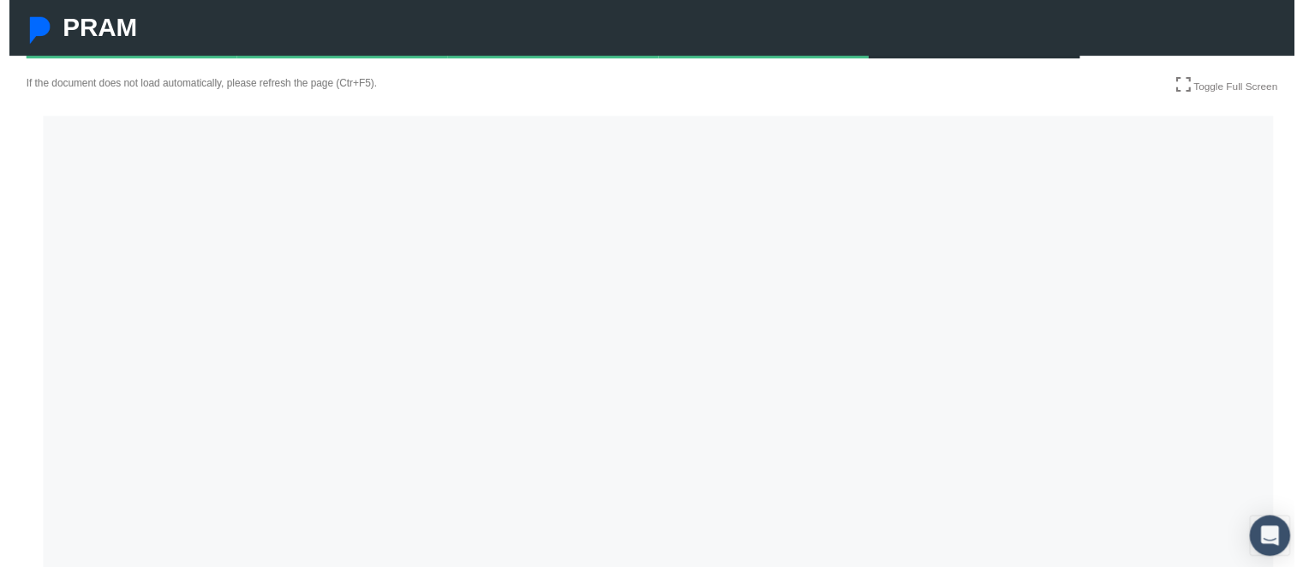
scroll to position [93, 0]
